Goal: Task Accomplishment & Management: Manage account settings

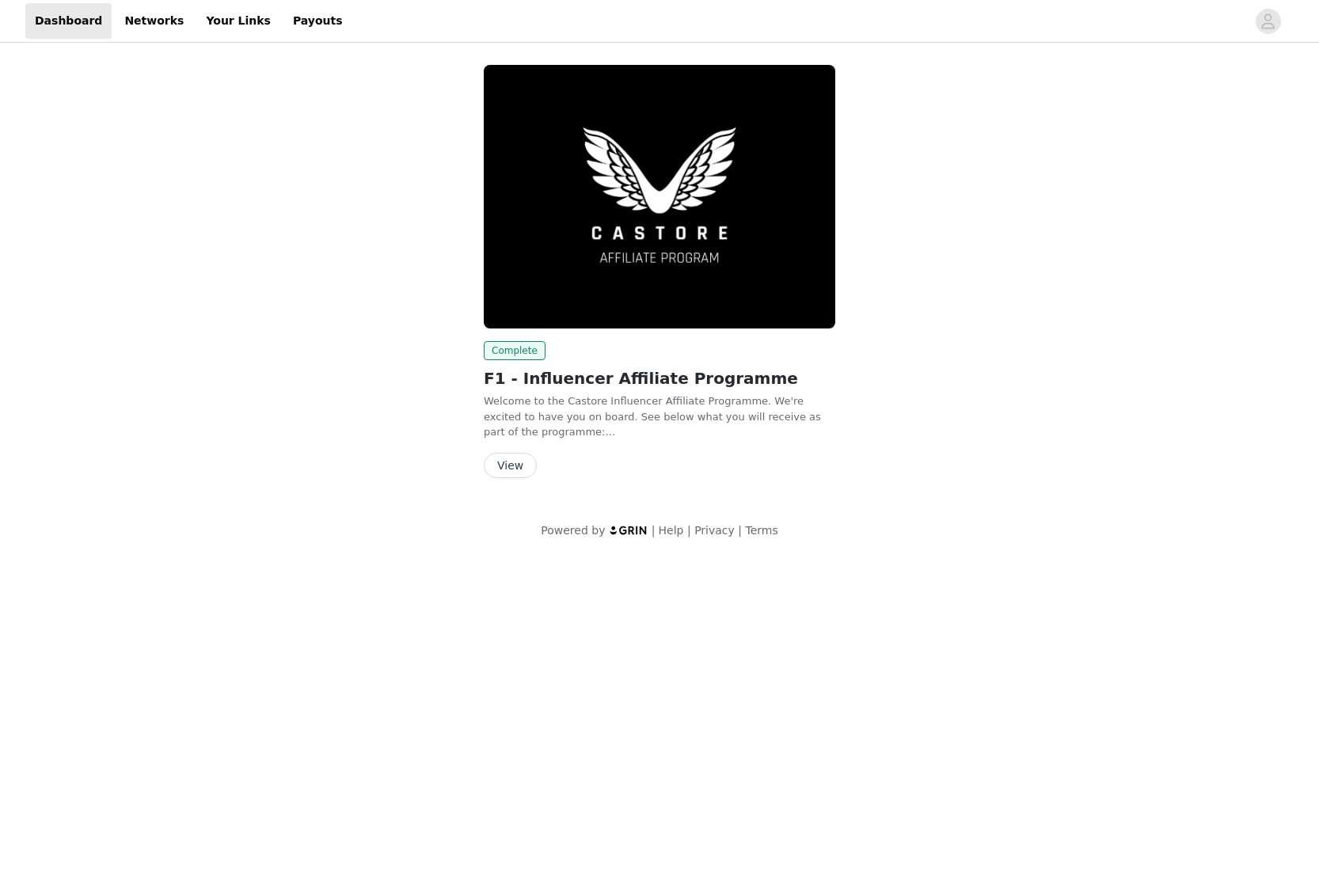
click at [504, 459] on button "View" at bounding box center [510, 466] width 53 height 26
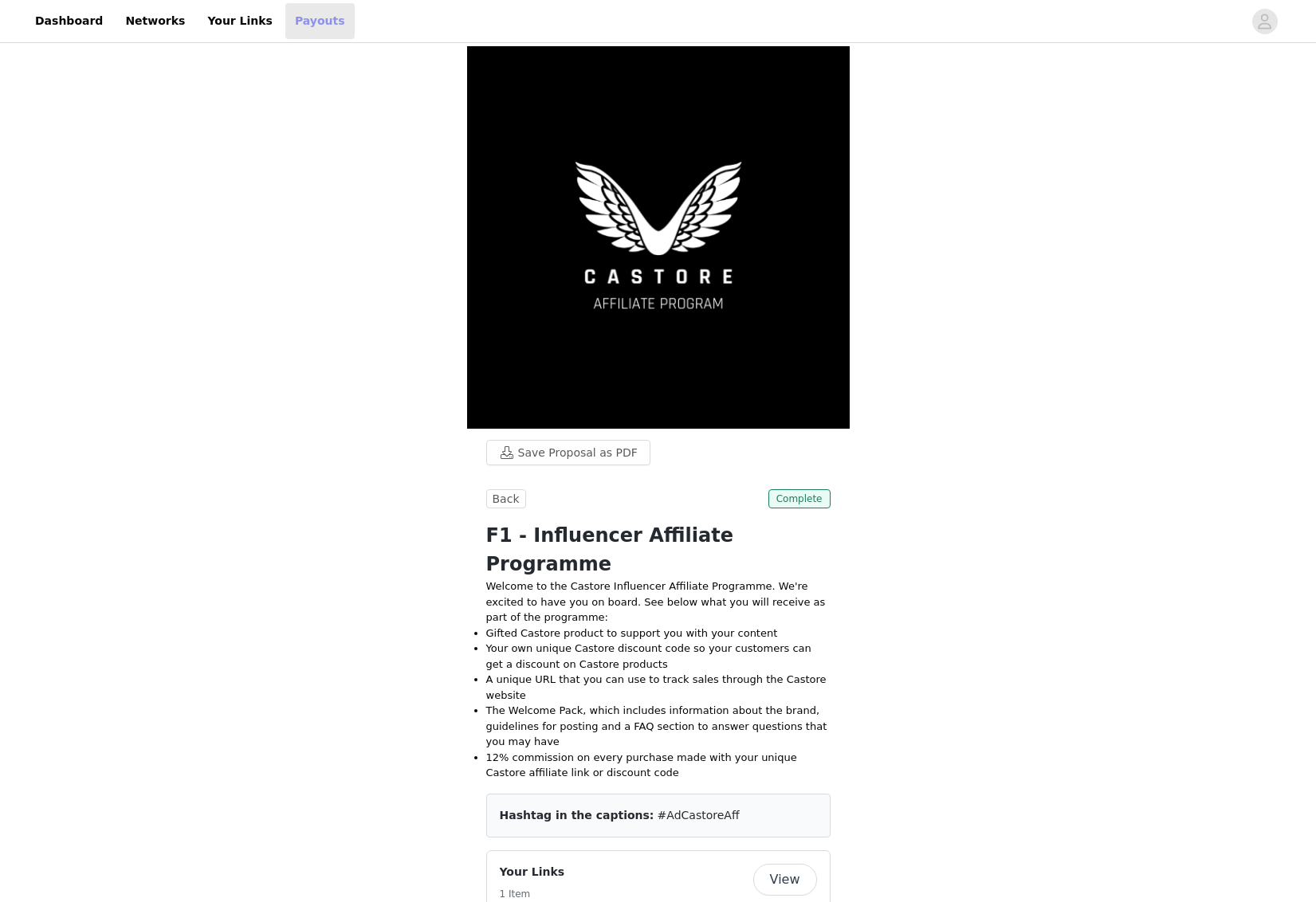
click at [296, 29] on link "Payouts" at bounding box center [320, 21] width 70 height 36
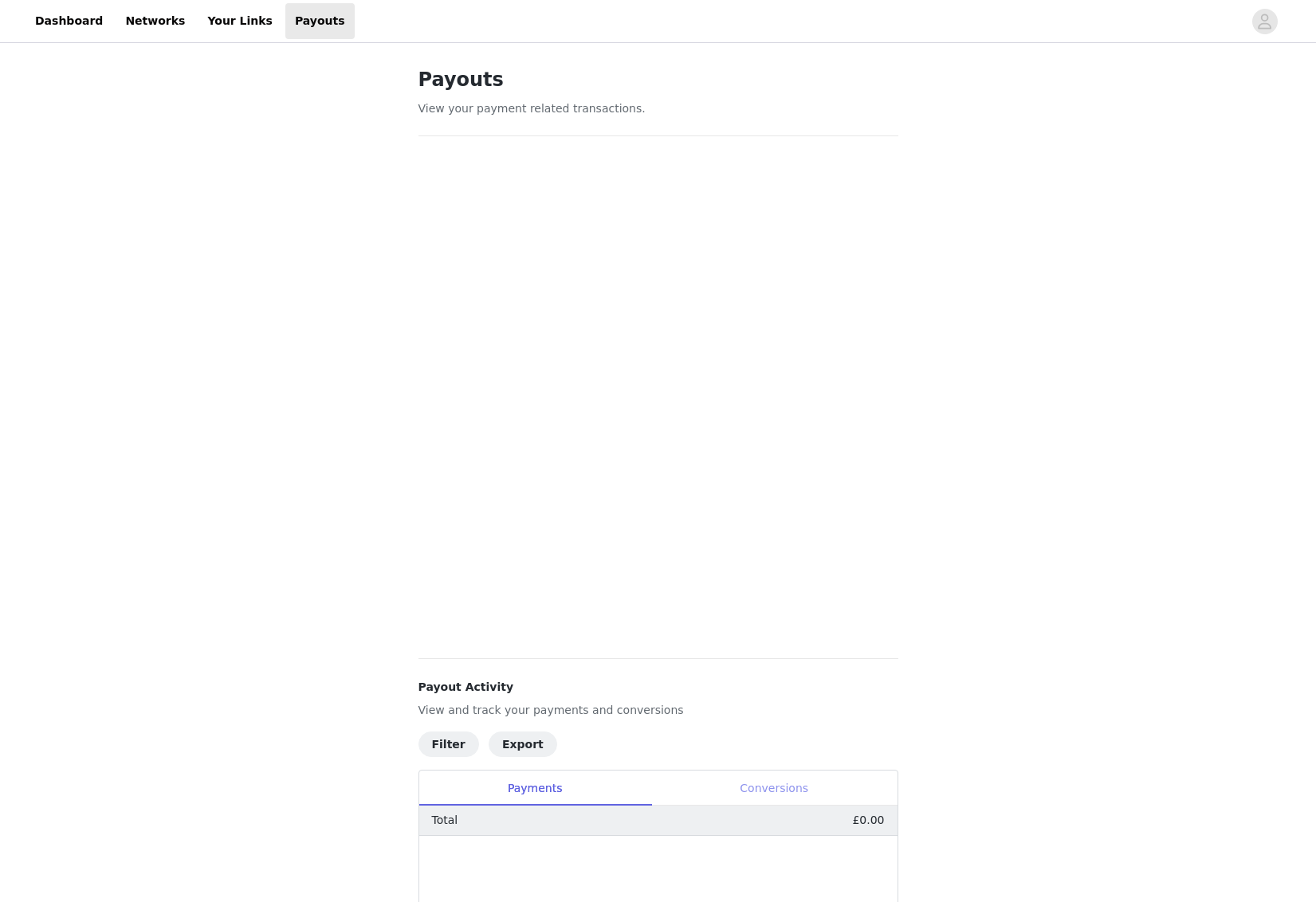
click at [765, 786] on div "Conversions" at bounding box center [774, 788] width 246 height 36
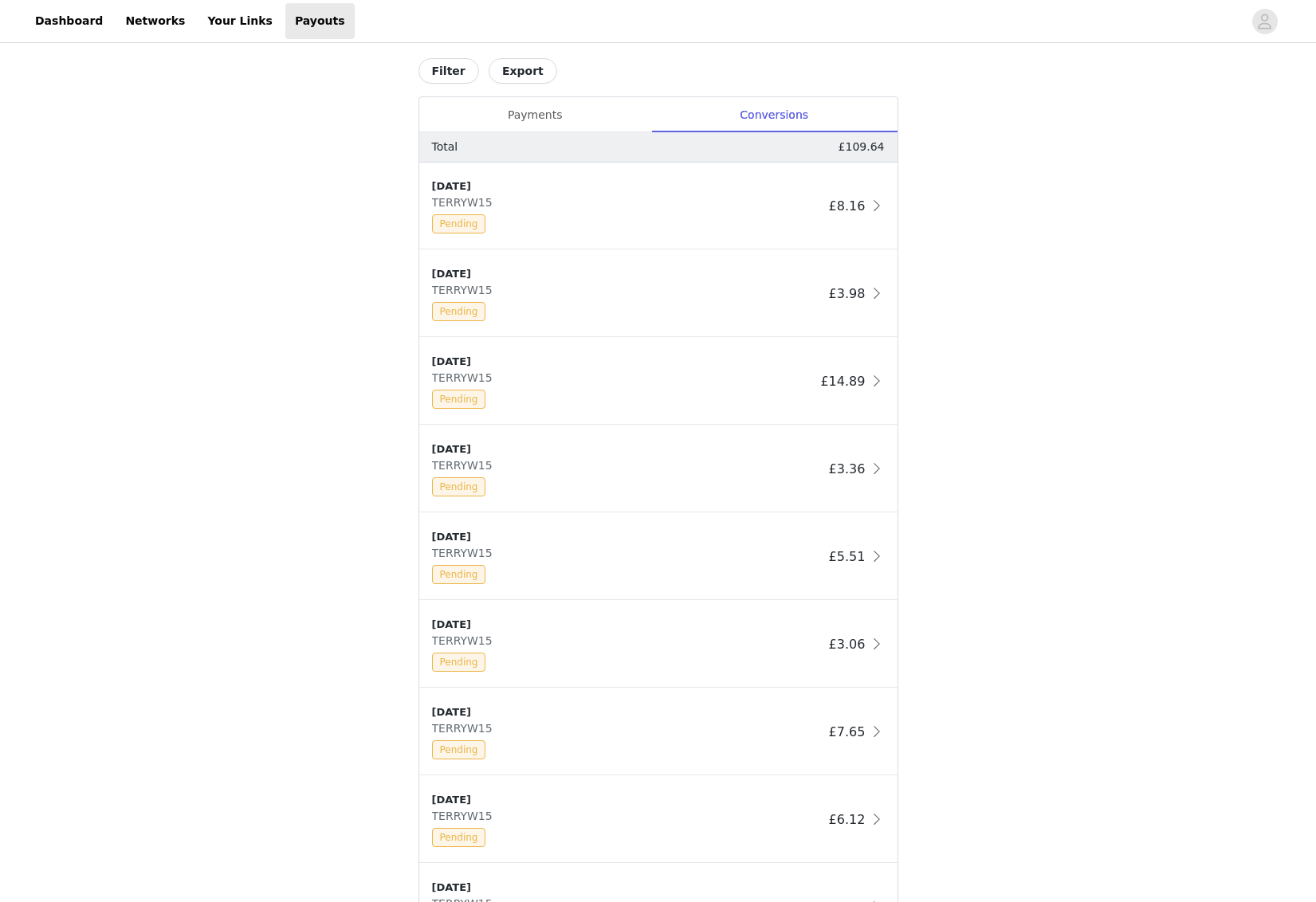
scroll to position [917, 0]
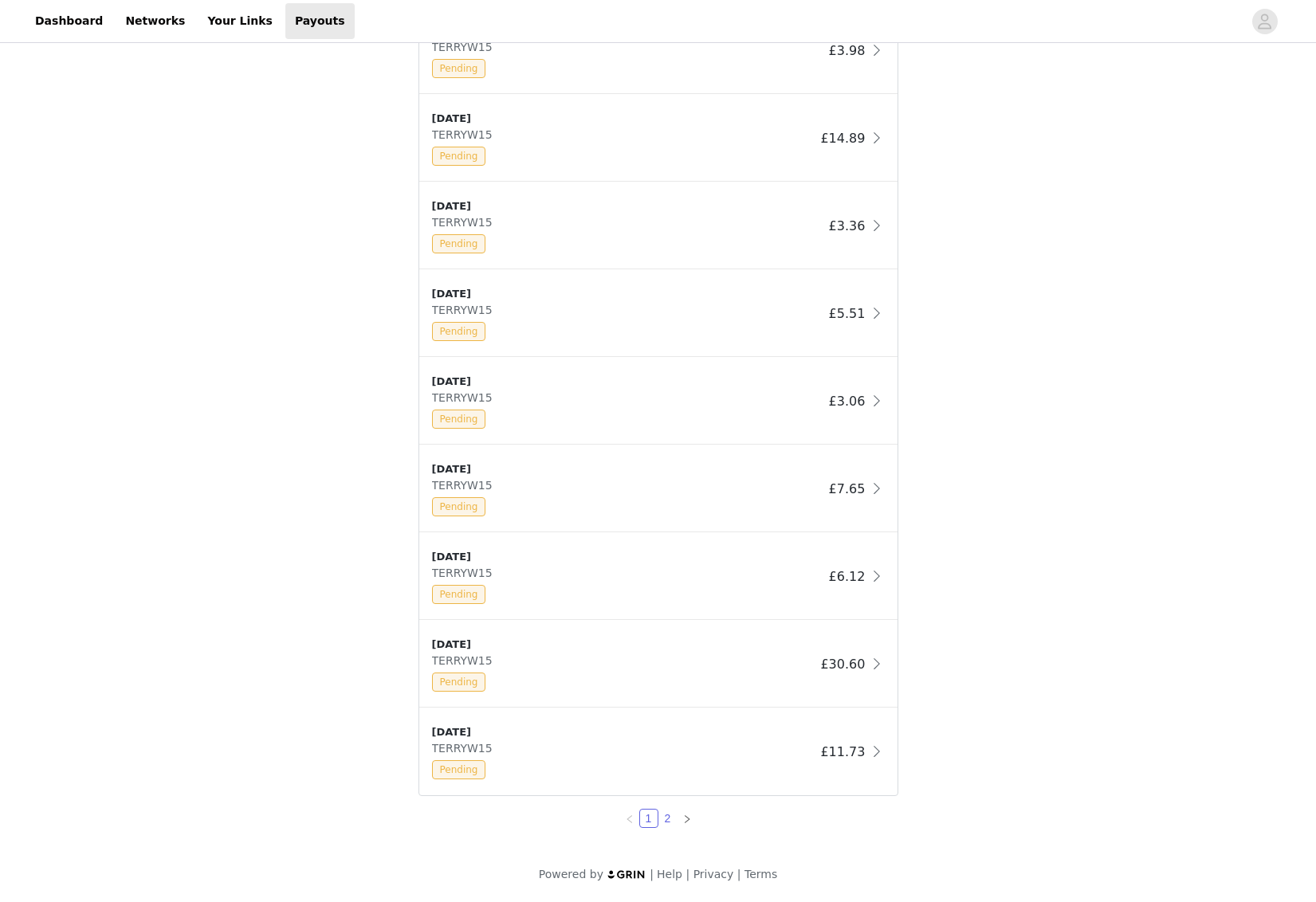
click at [667, 823] on link "2" at bounding box center [668, 819] width 18 height 18
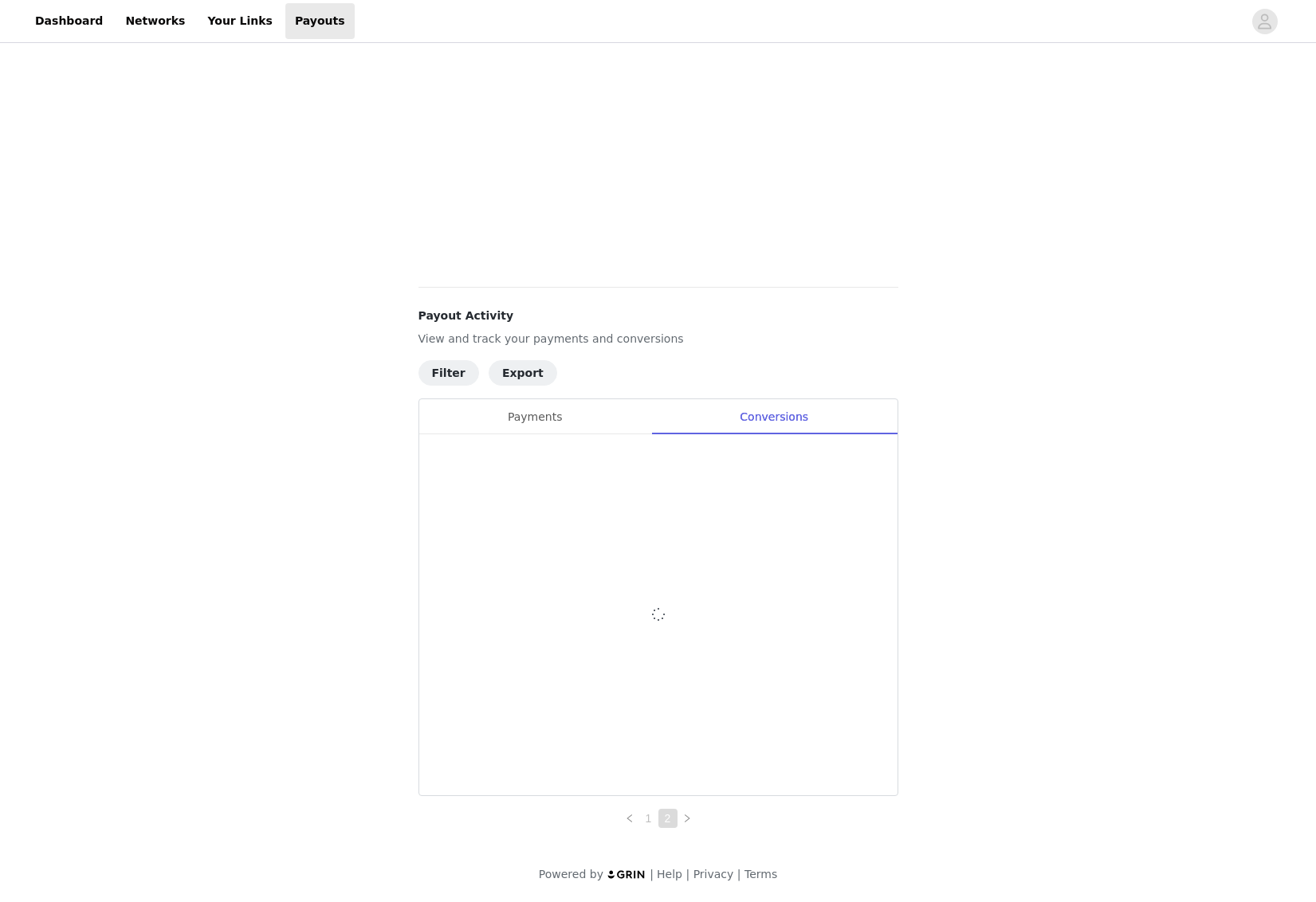
scroll to position [303, 0]
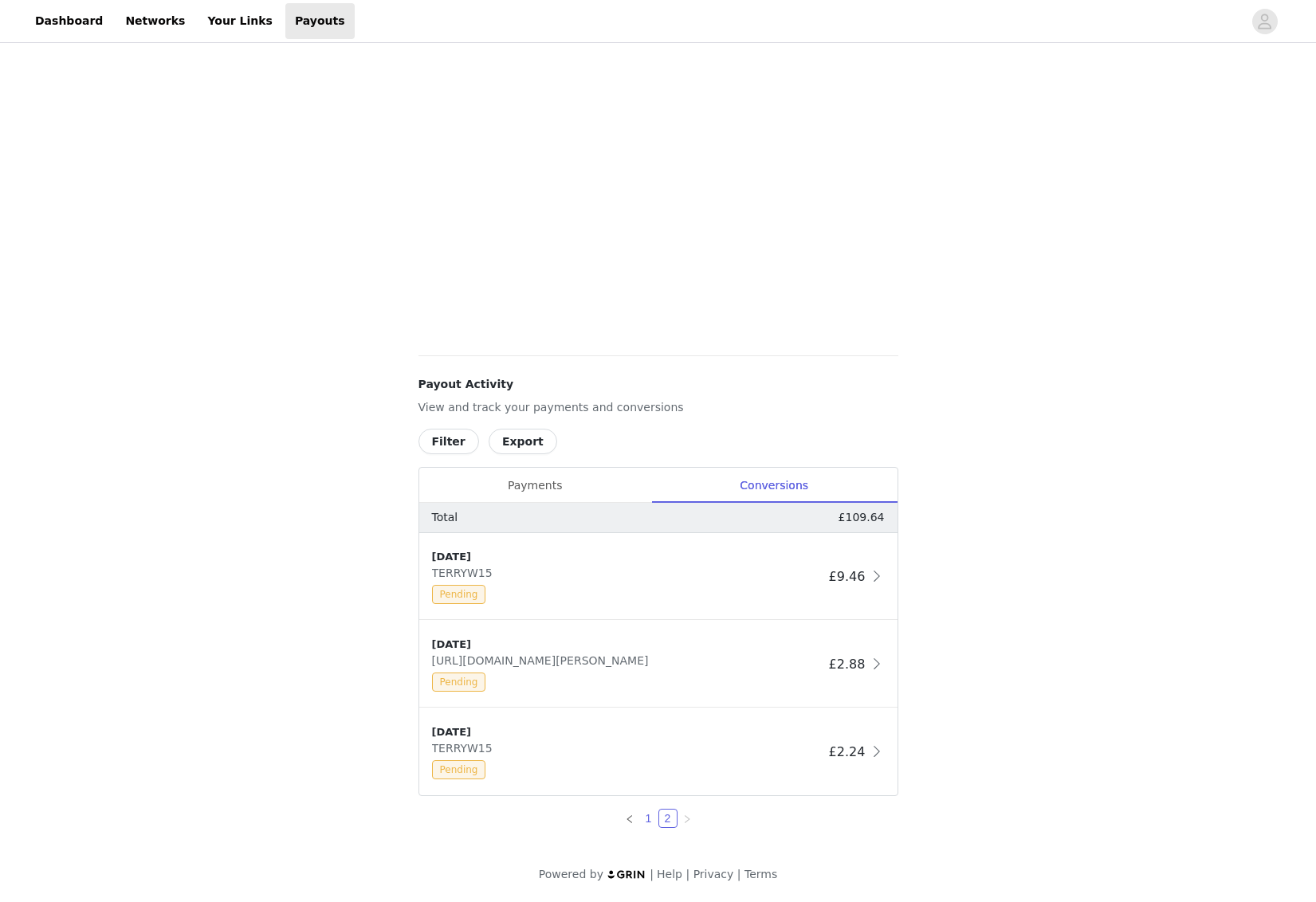
click at [645, 821] on link "1" at bounding box center [649, 819] width 18 height 18
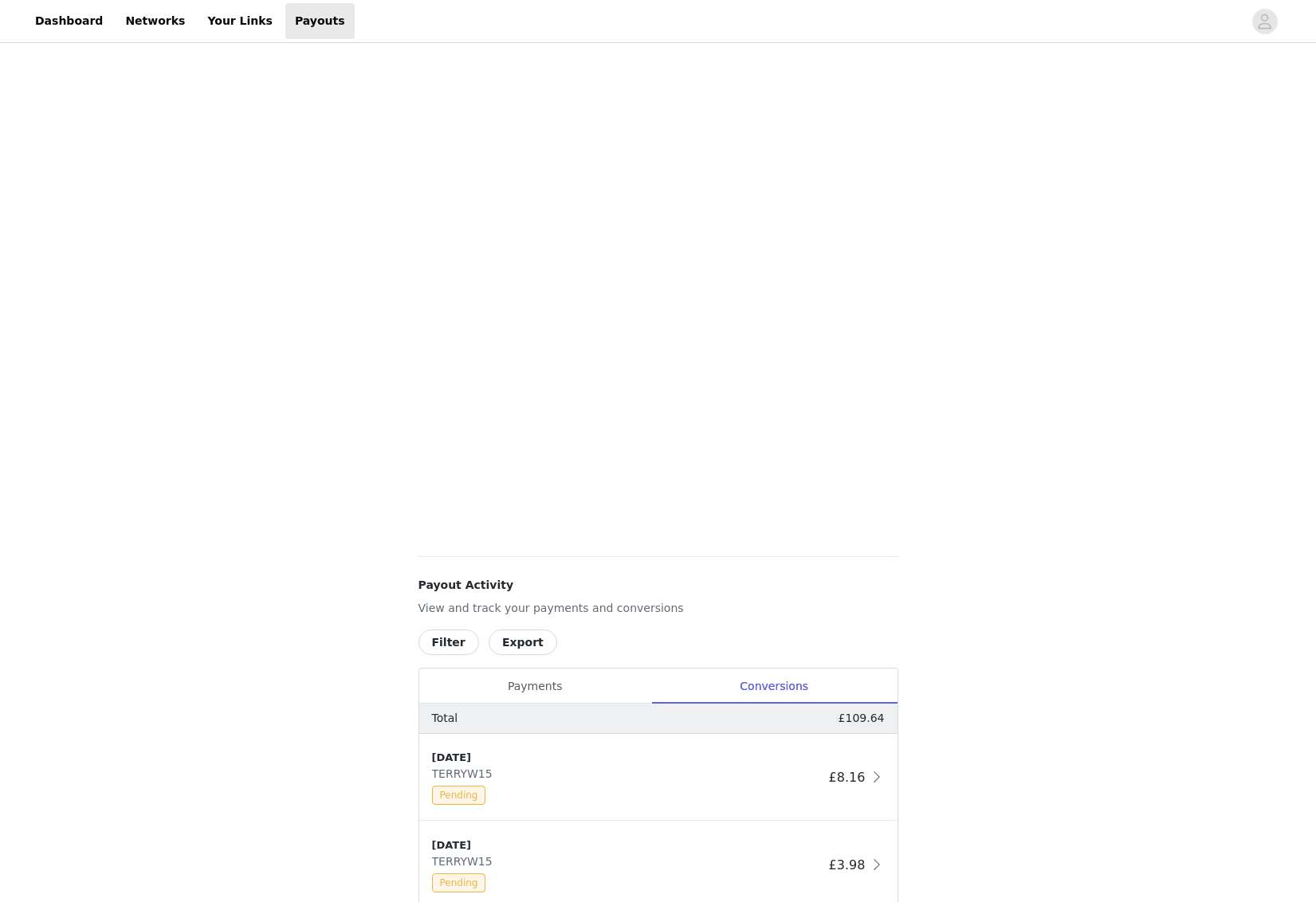
scroll to position [0, 0]
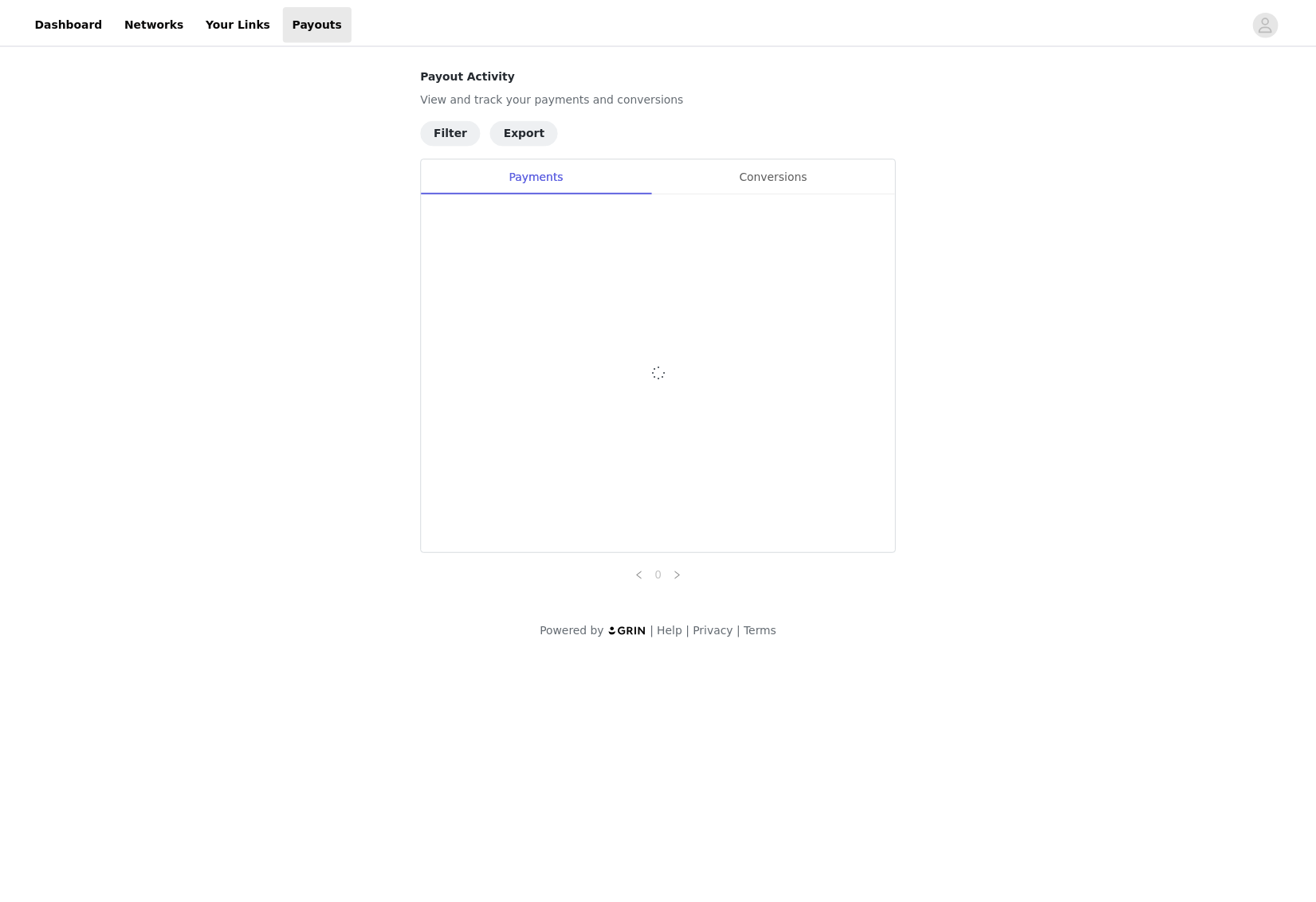
scroll to position [4, 0]
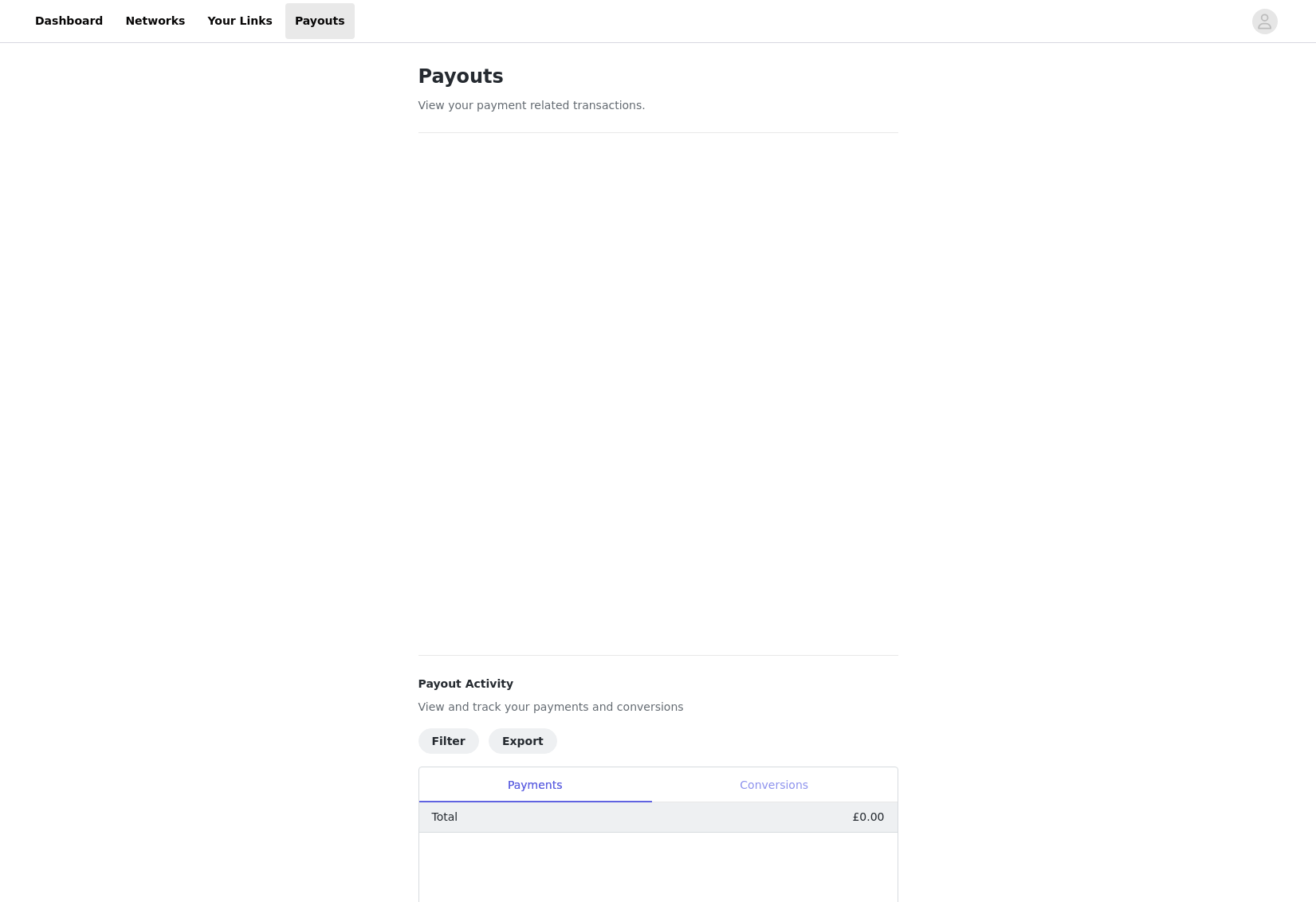
click at [771, 779] on div "Conversions" at bounding box center [774, 786] width 246 height 36
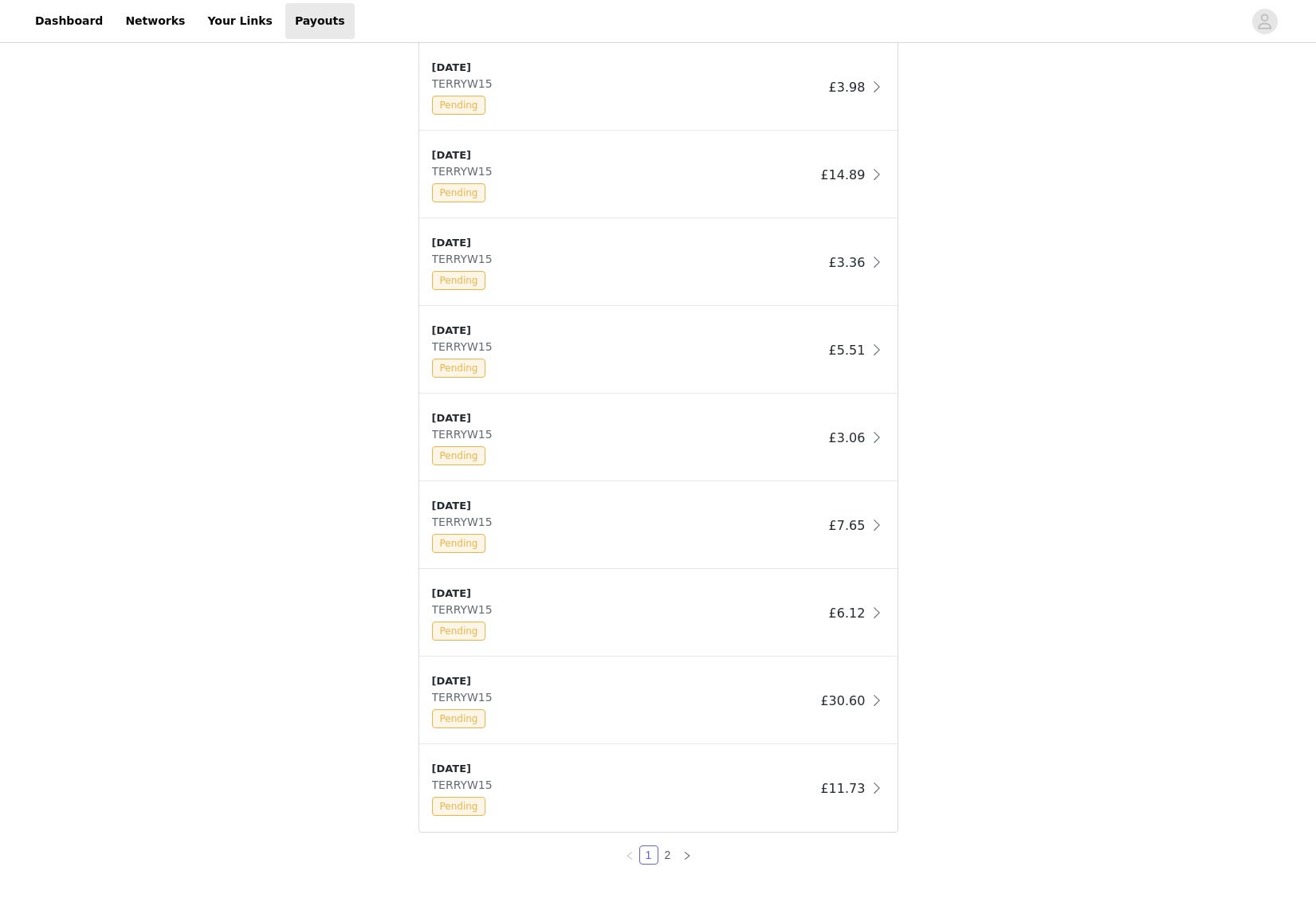
scroll to position [917, 0]
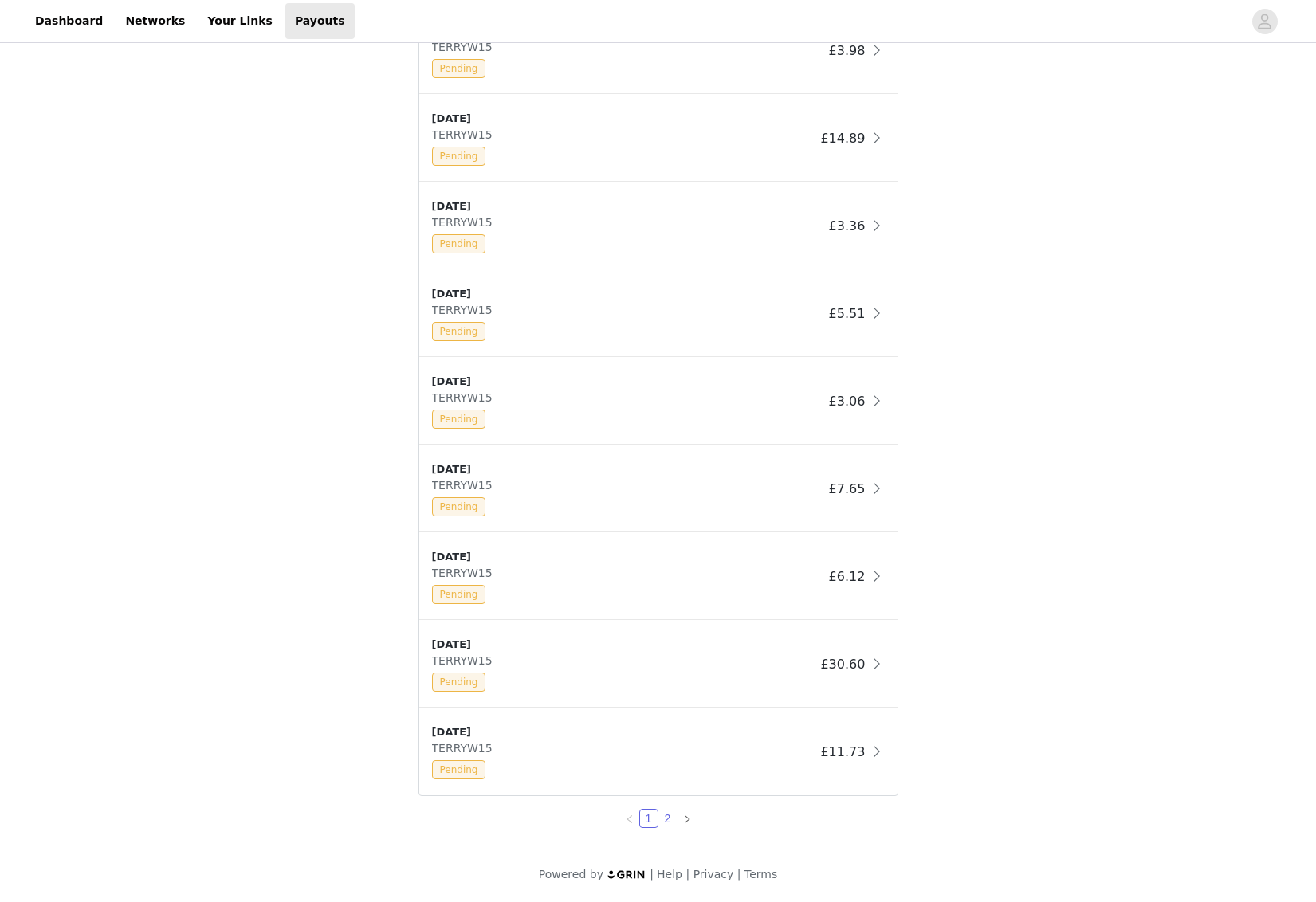
click at [666, 821] on link "2" at bounding box center [668, 819] width 18 height 18
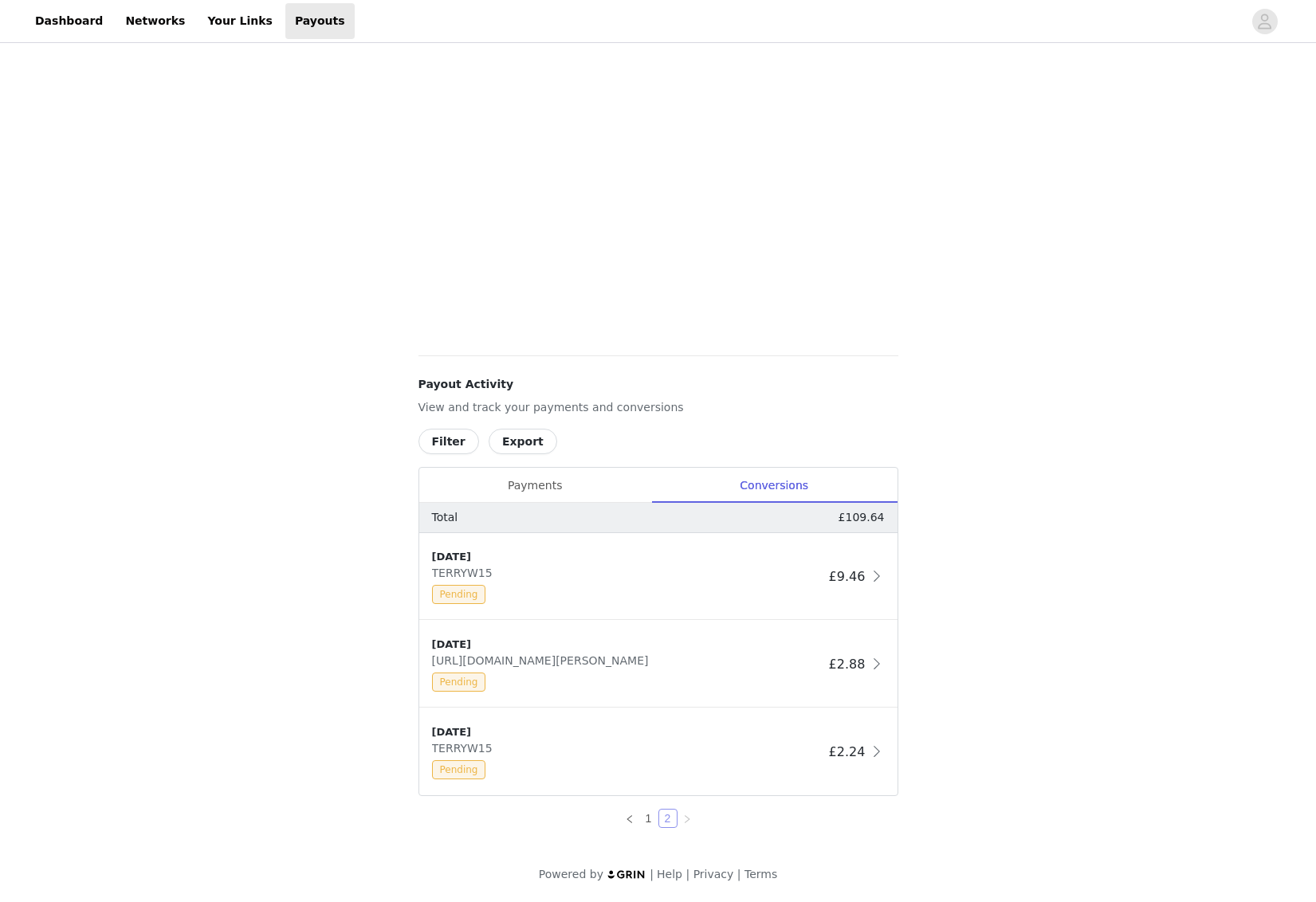
scroll to position [303, 0]
click at [645, 823] on link "1" at bounding box center [649, 819] width 18 height 18
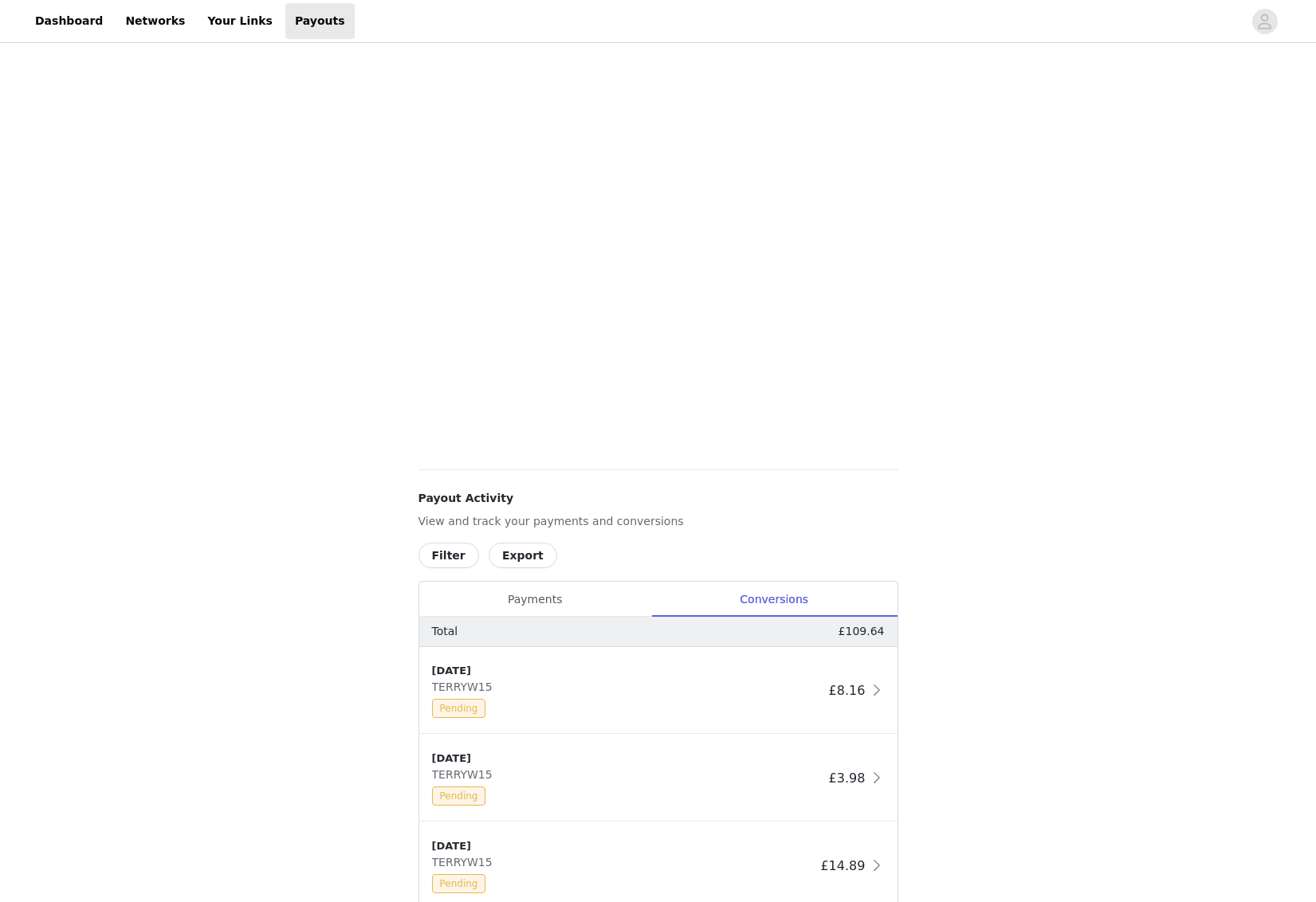
scroll to position [0, 0]
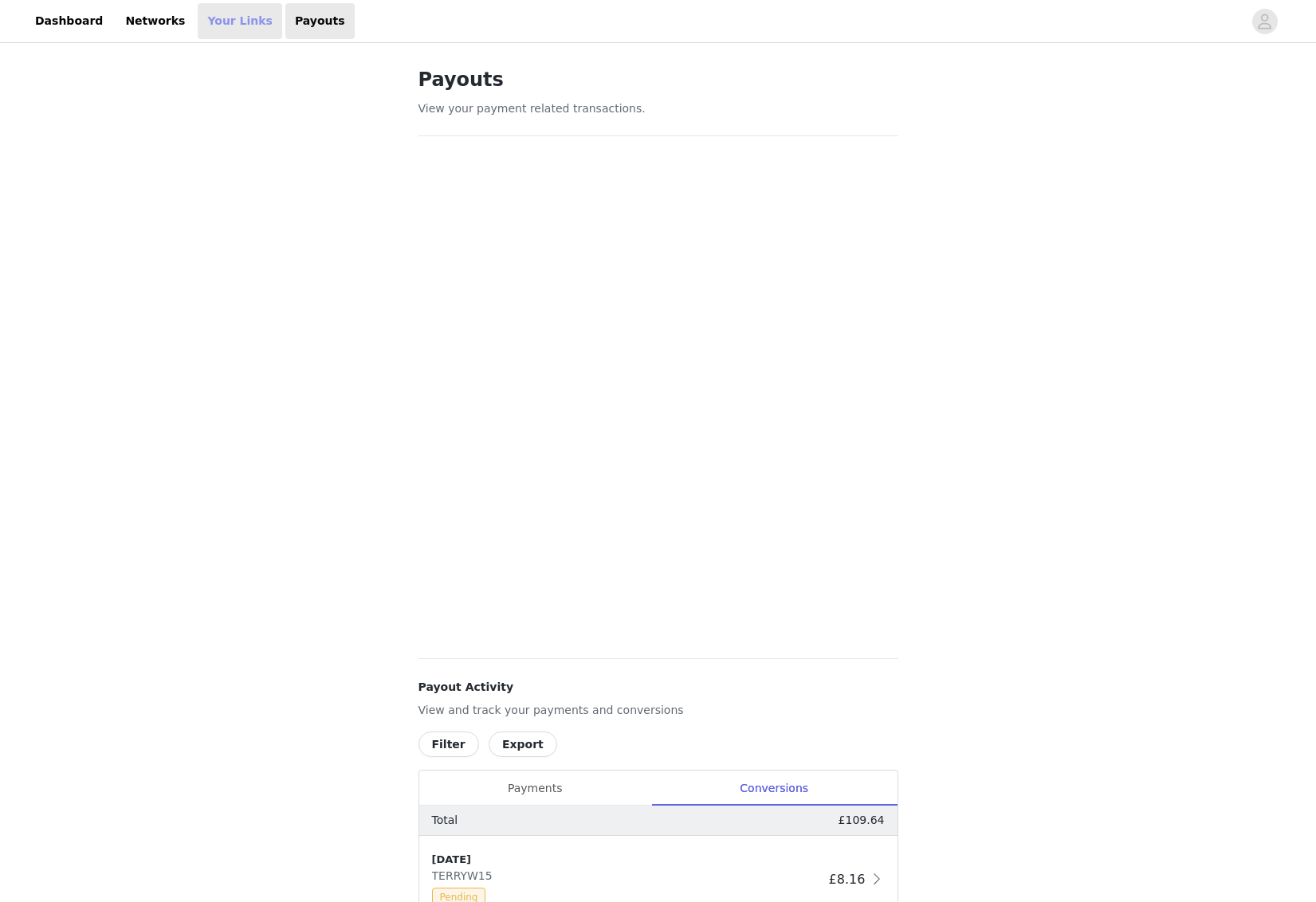
click at [208, 18] on link "Your Links" at bounding box center [240, 21] width 84 height 36
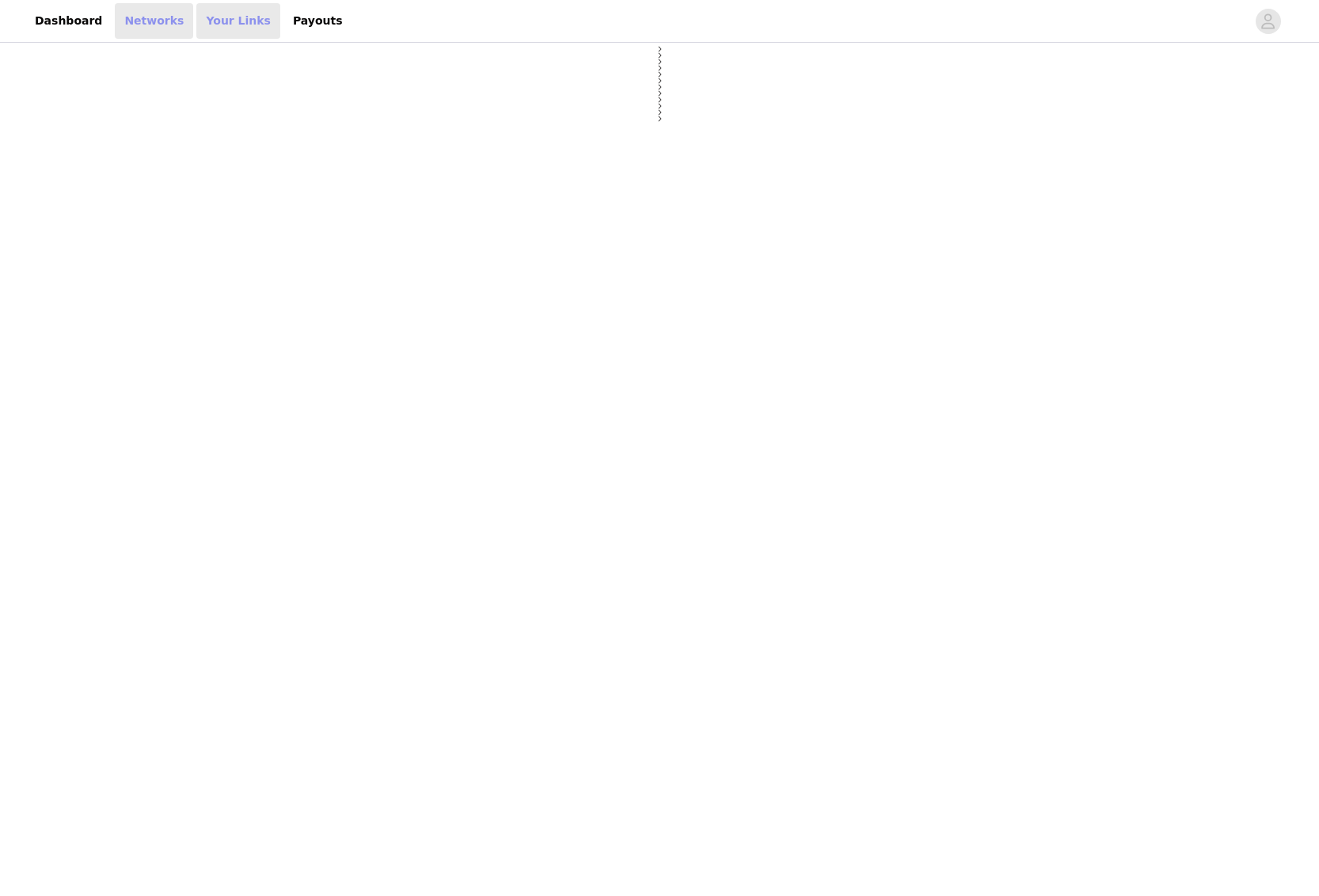
select select "12"
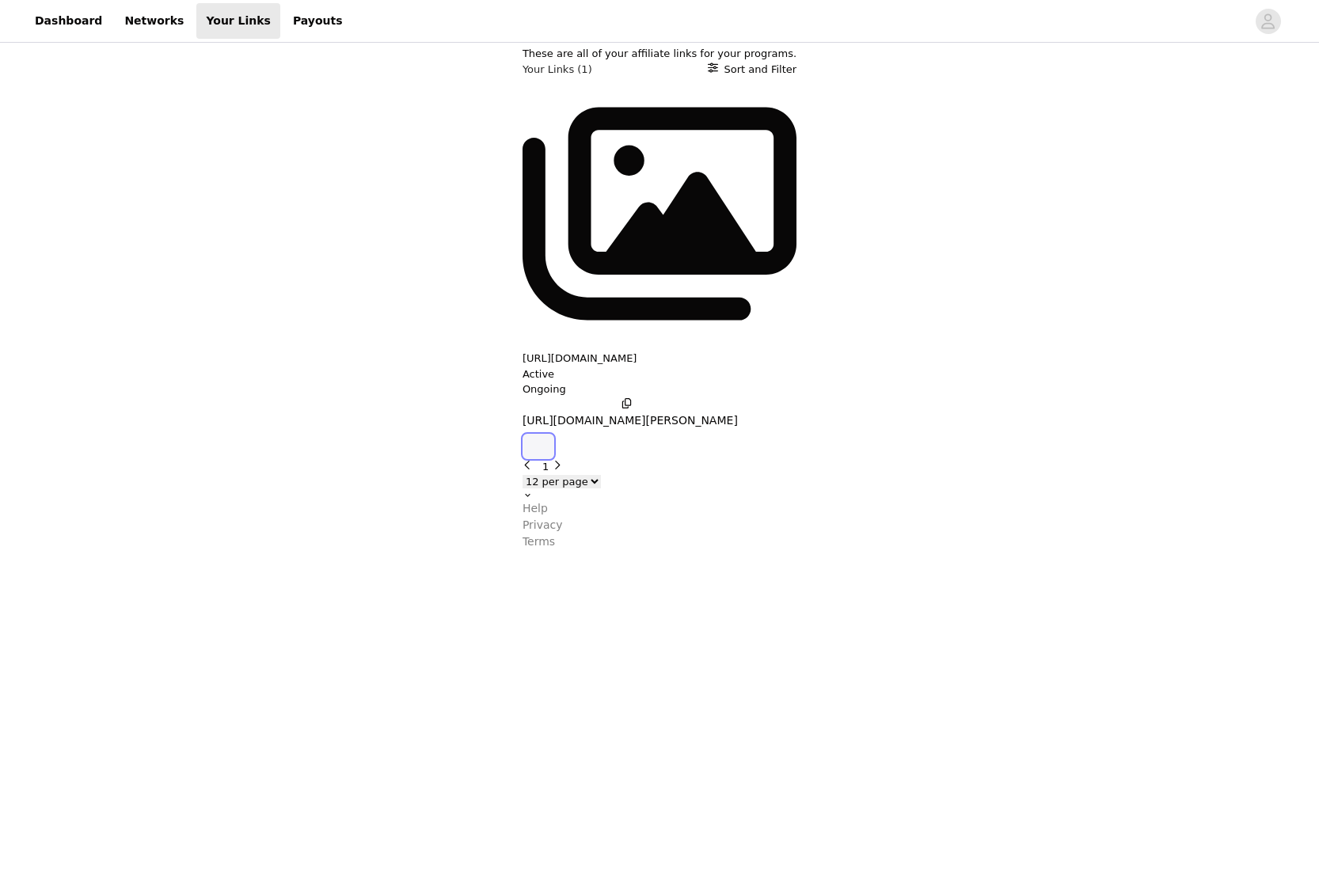
click at [539, 446] on icon "button" at bounding box center [539, 446] width 0 height 0
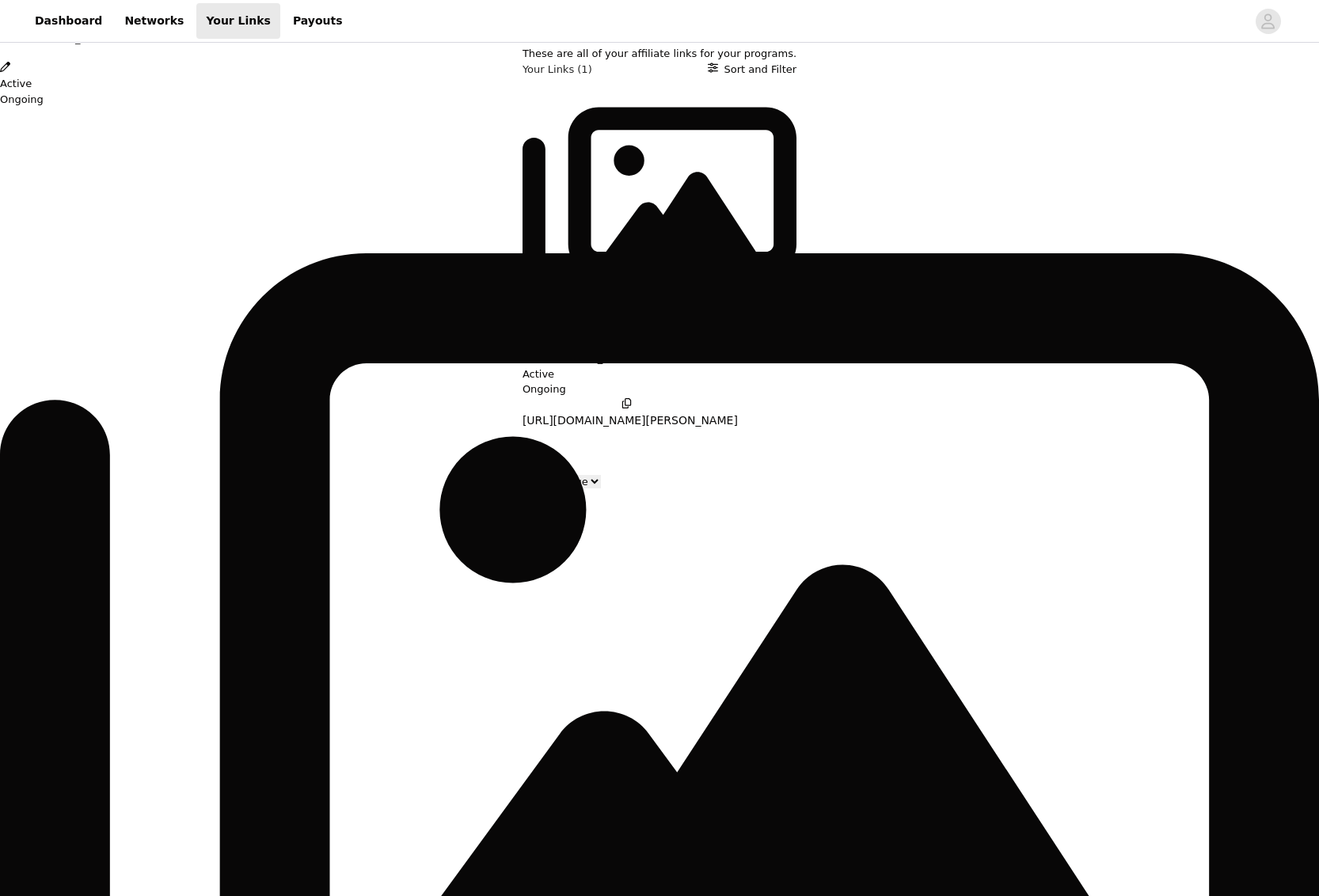
click at [11, 13] on icon "Close" at bounding box center [5, 9] width 11 height 11
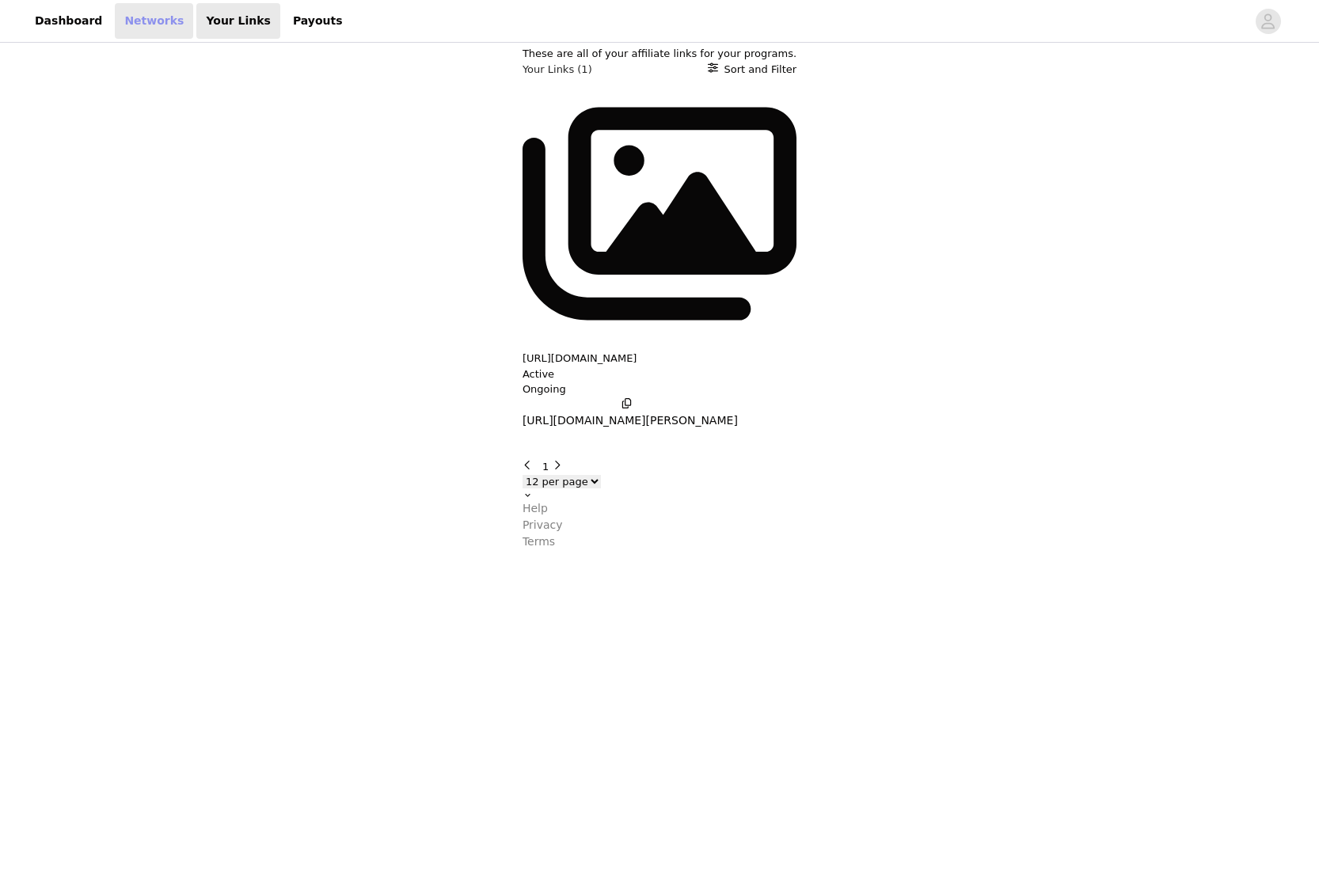
click at [138, 28] on link "Networks" at bounding box center [154, 21] width 78 height 36
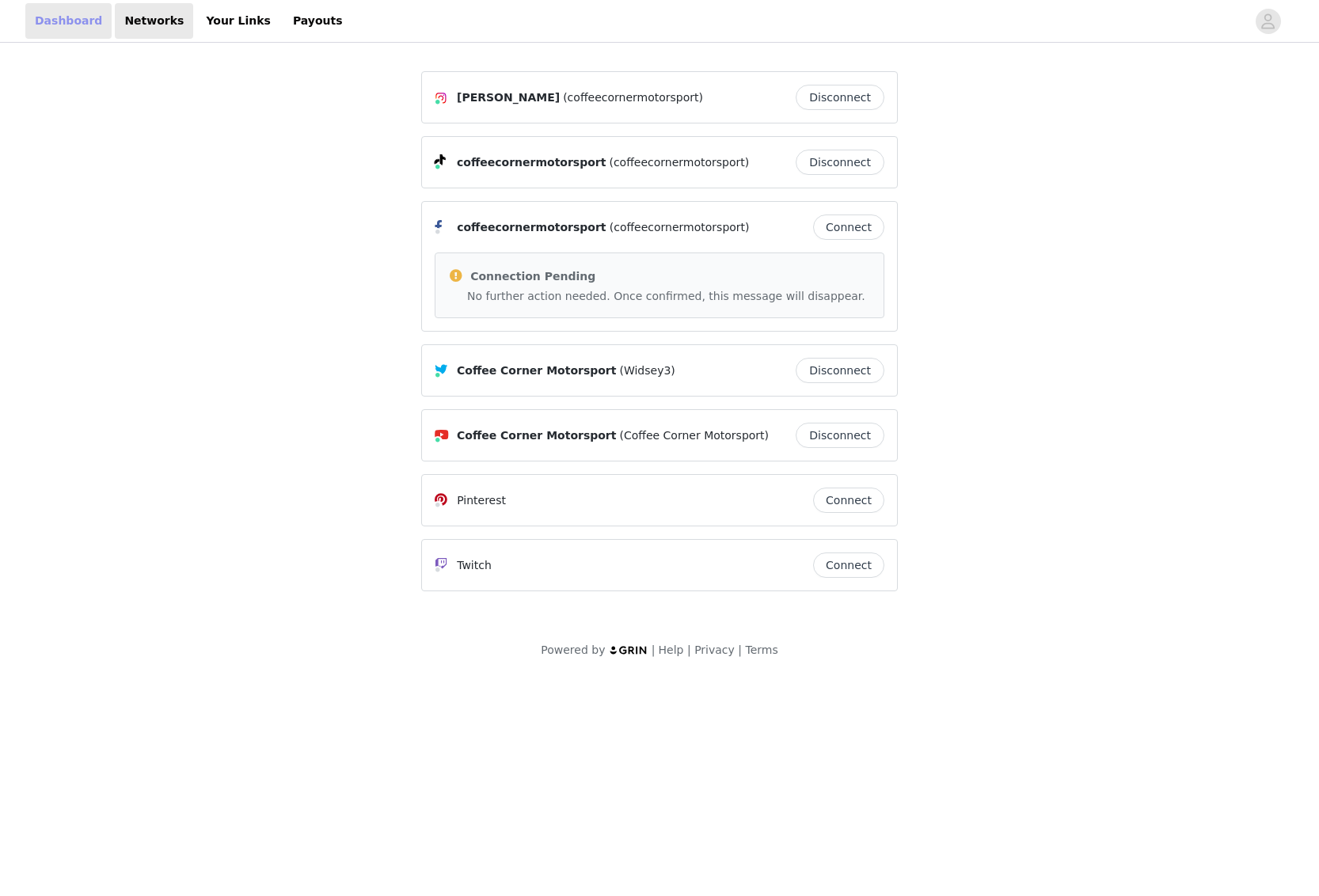
click at [84, 27] on link "Dashboard" at bounding box center [68, 21] width 86 height 36
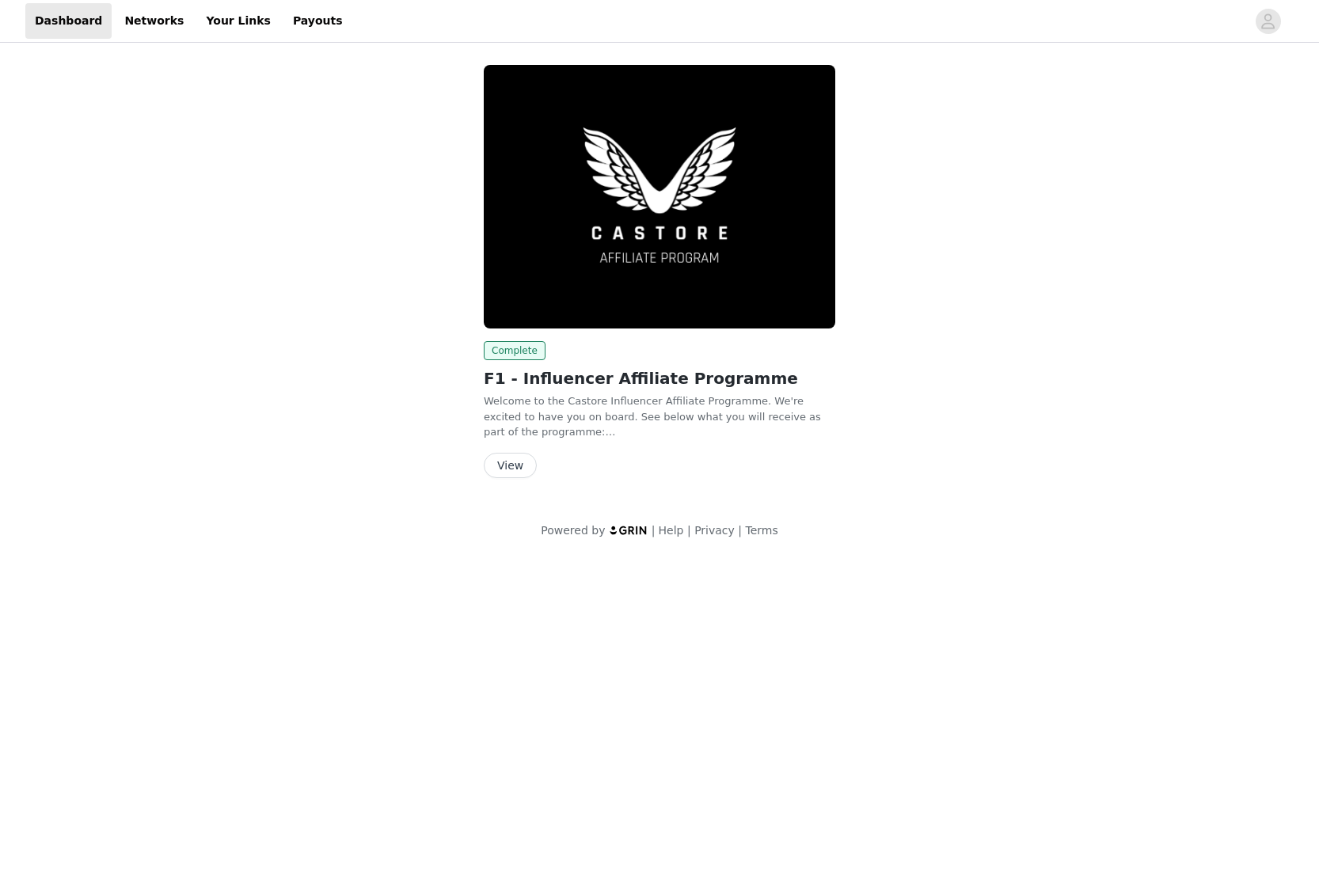
click at [525, 468] on button "View" at bounding box center [510, 466] width 53 height 26
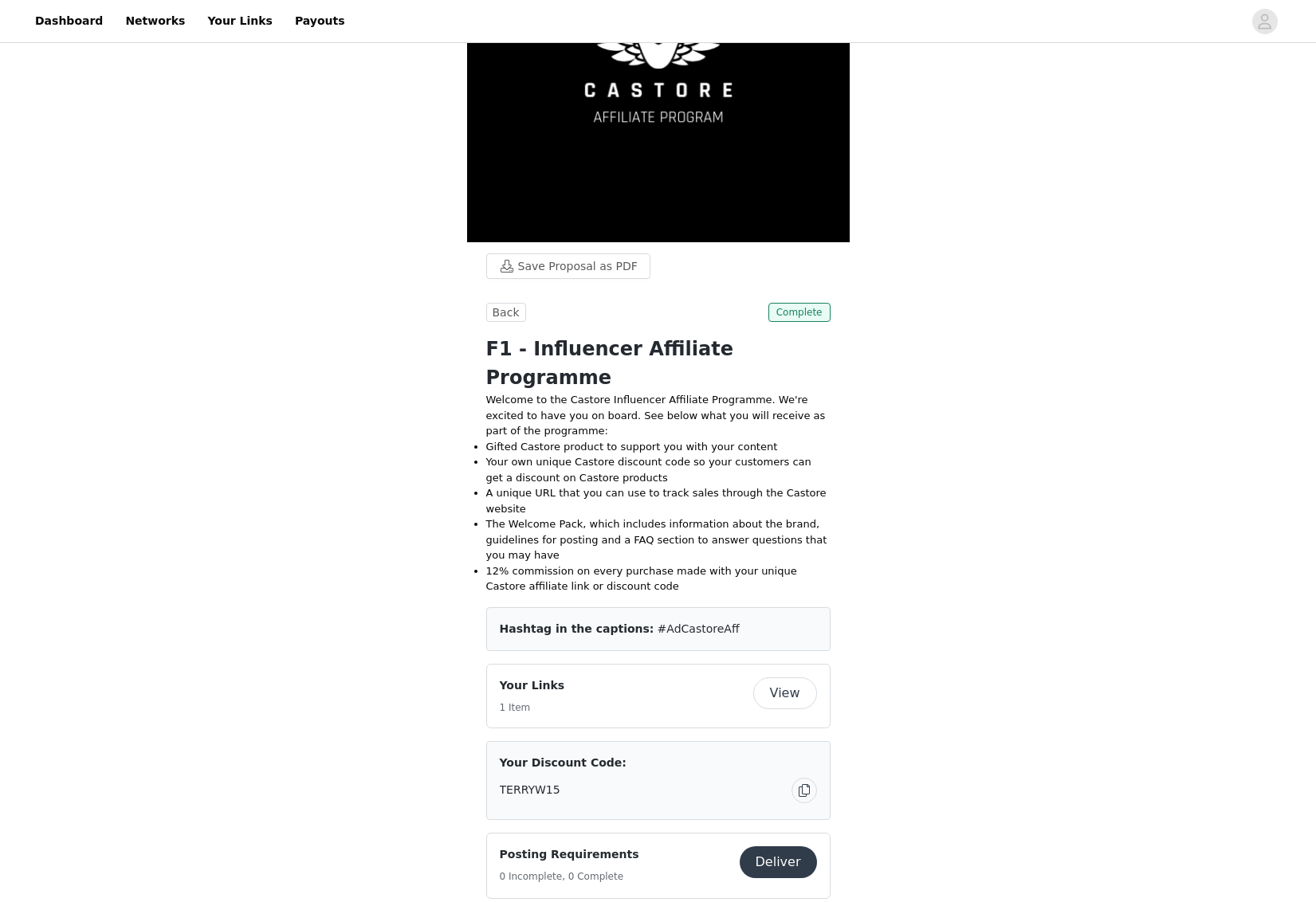
scroll to position [174, 0]
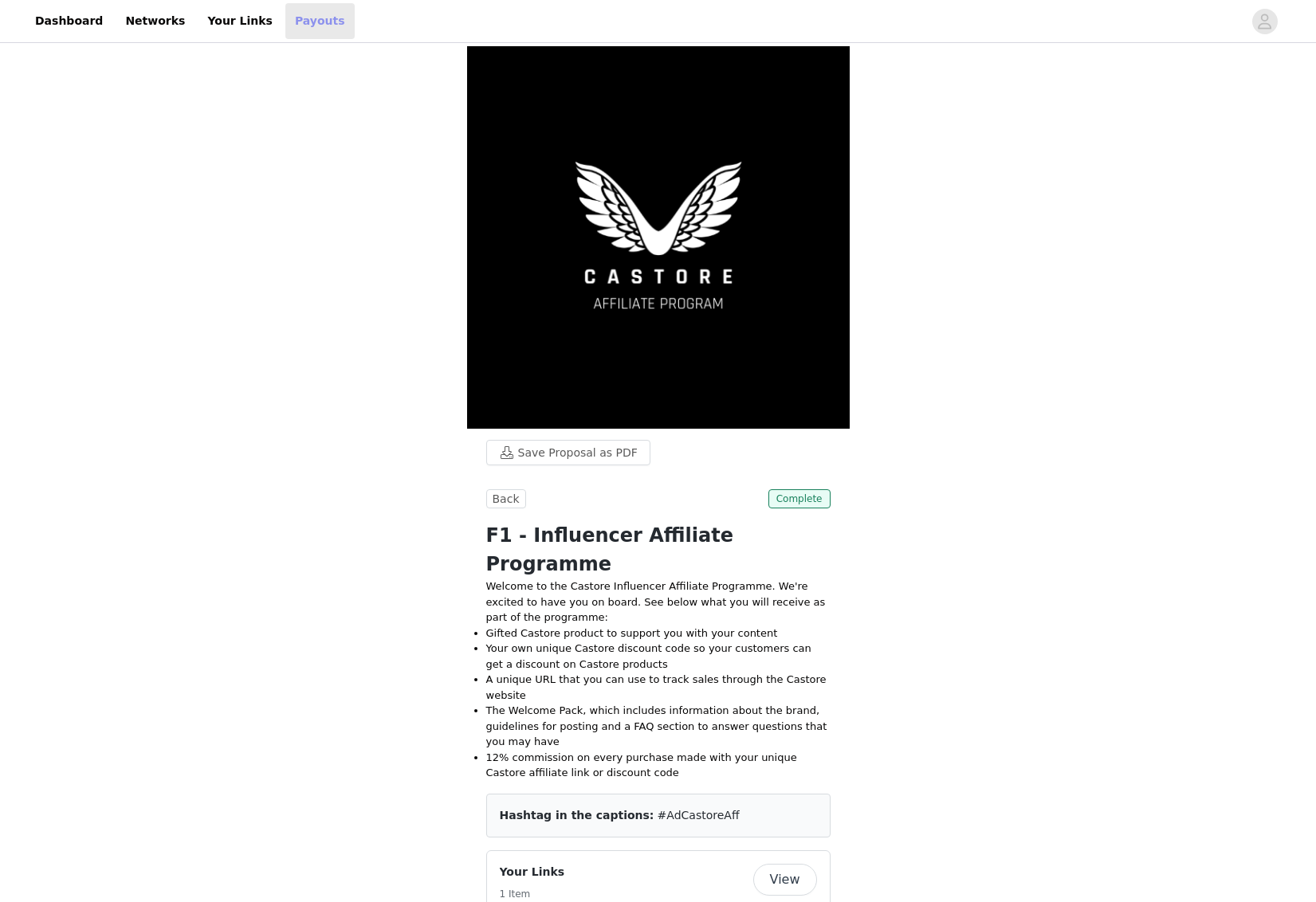
click at [294, 21] on link "Payouts" at bounding box center [320, 21] width 70 height 36
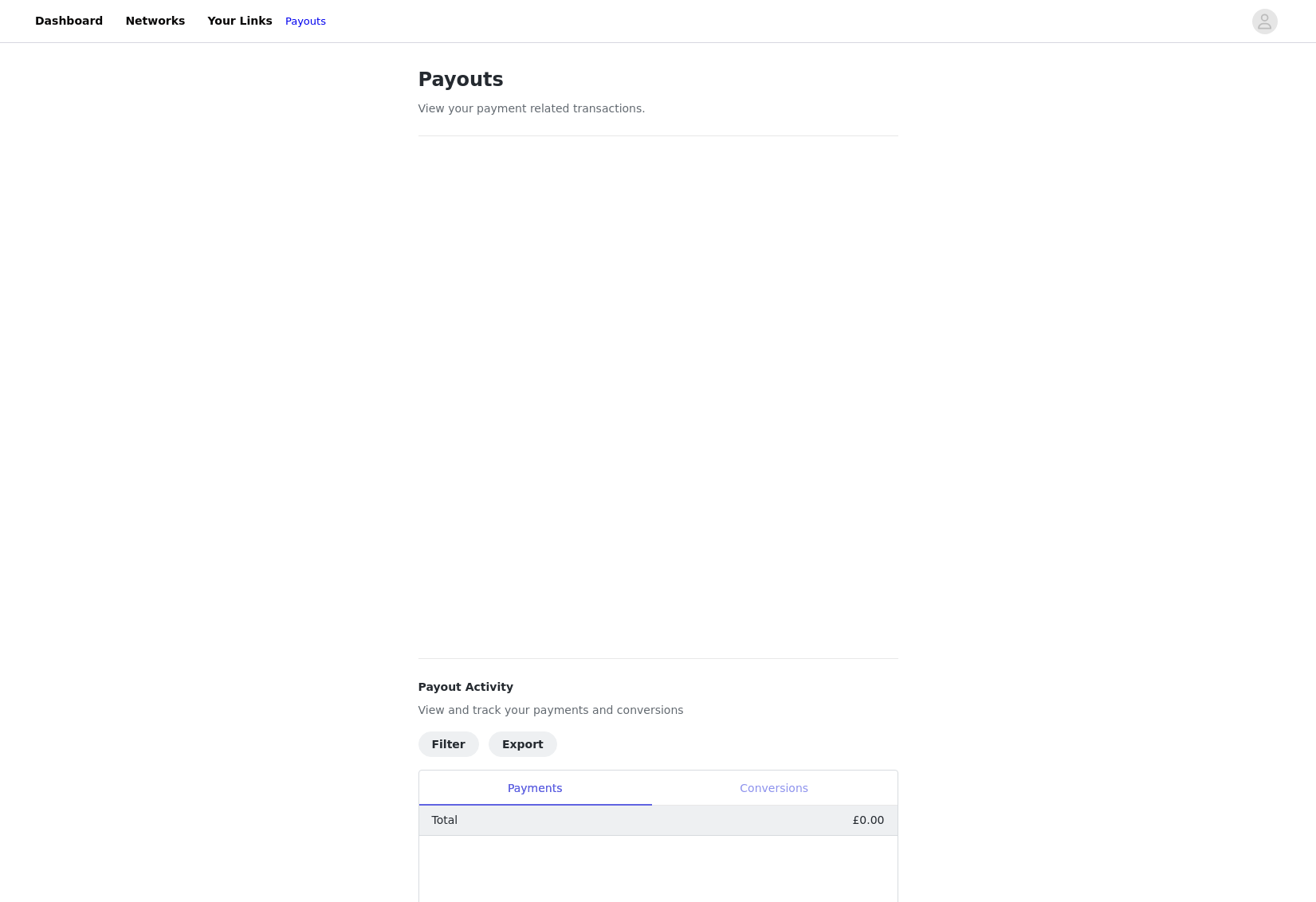
click at [756, 784] on div "Conversions" at bounding box center [774, 788] width 246 height 36
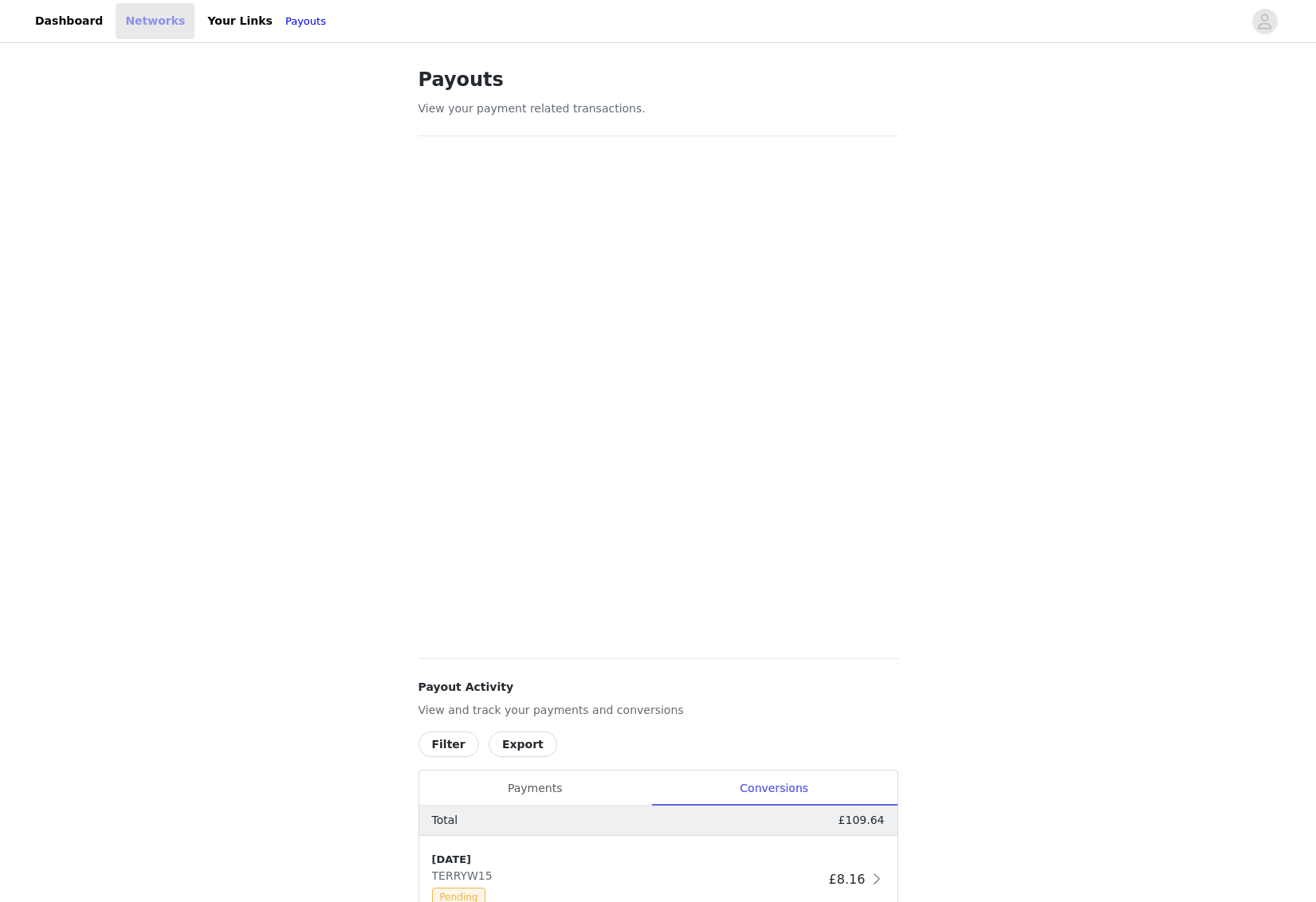
click at [149, 21] on link "Networks" at bounding box center [155, 21] width 79 height 36
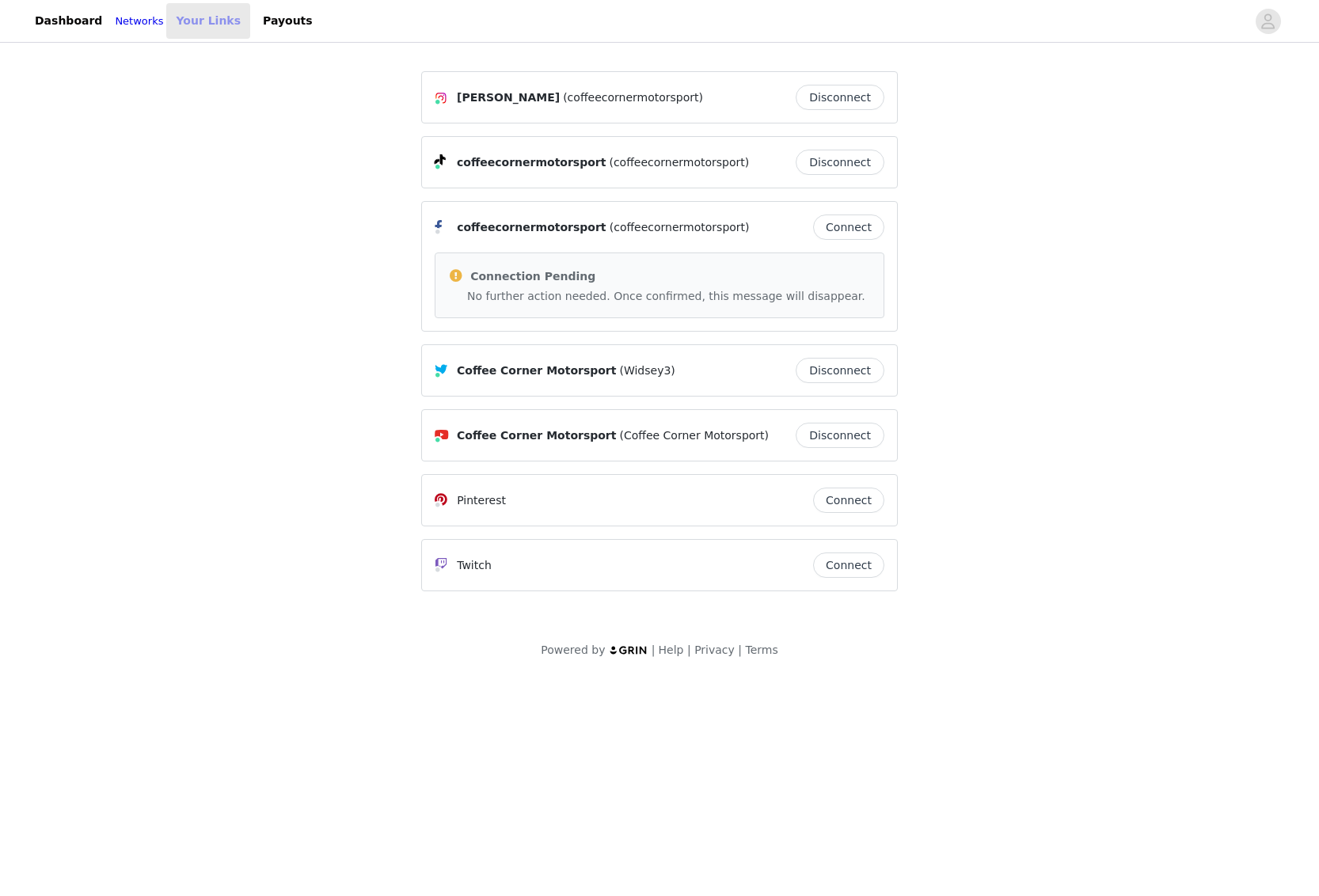
click at [219, 18] on link "Your Links" at bounding box center [208, 21] width 84 height 36
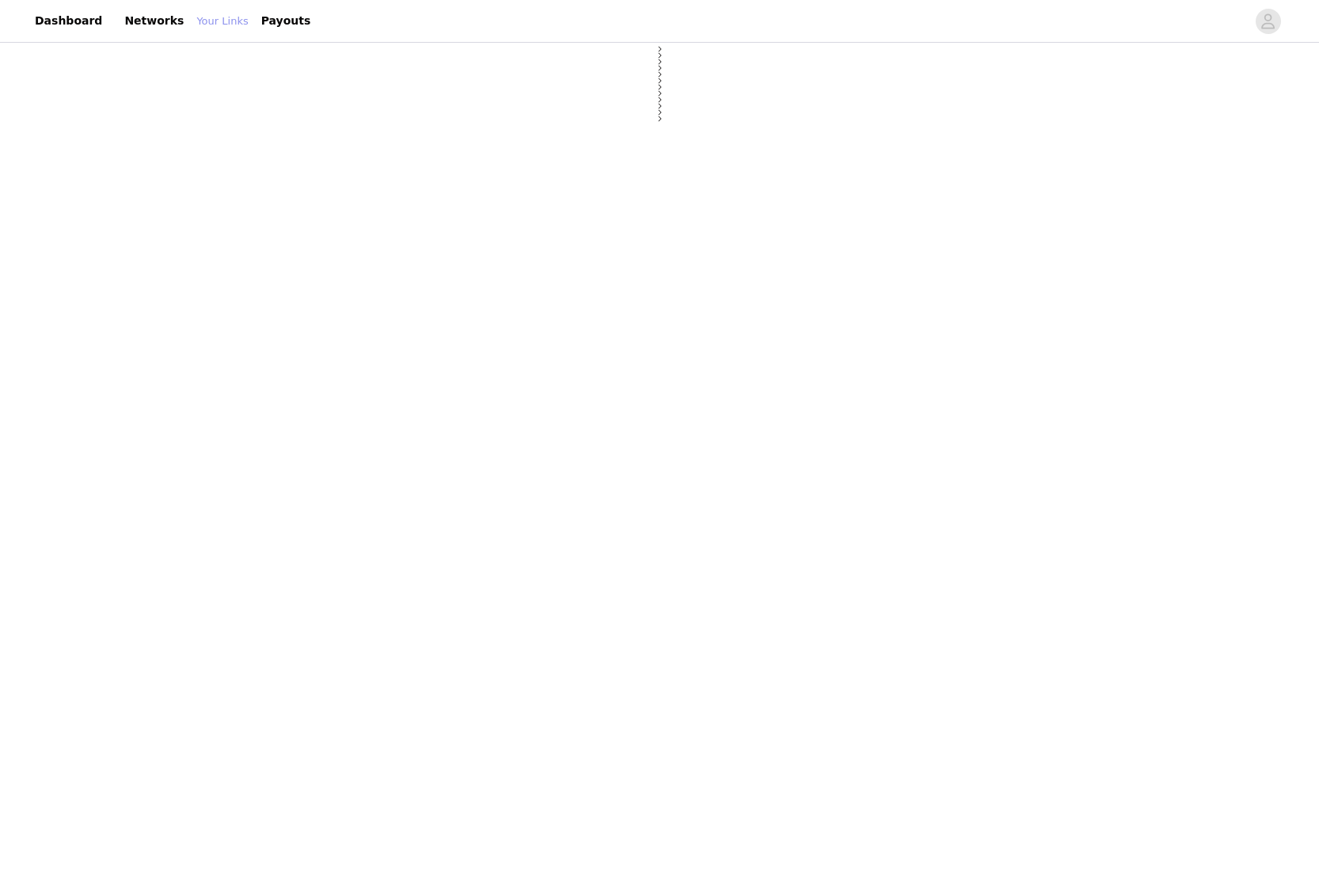
select select "12"
